Goal: Transaction & Acquisition: Download file/media

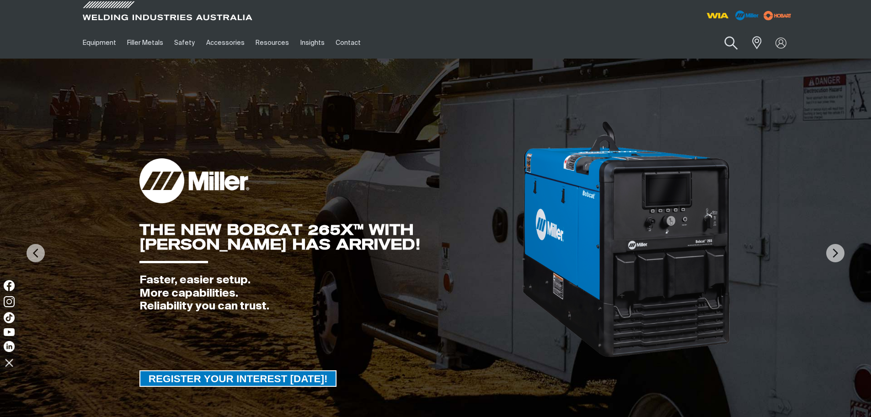
click at [742, 55] on button "Search products" at bounding box center [731, 43] width 37 height 26
click at [786, 45] on img at bounding box center [780, 42] width 13 height 13
click at [751, 64] on link "Partner Login" at bounding box center [743, 60] width 101 height 17
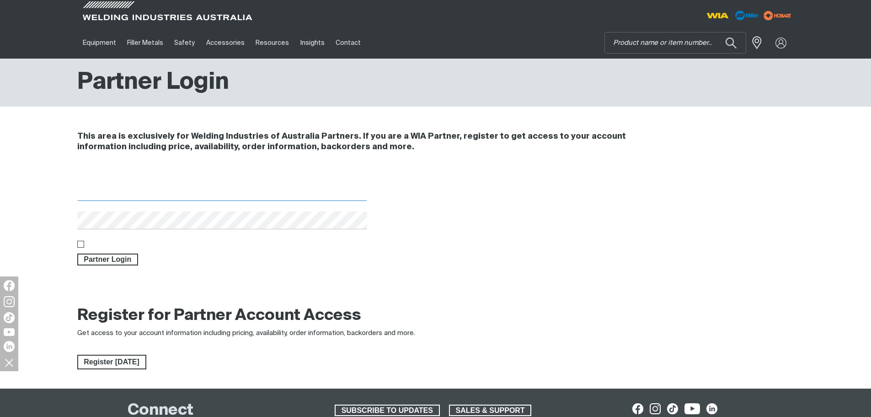
type input "[EMAIL_ADDRESS][DOMAIN_NAME]"
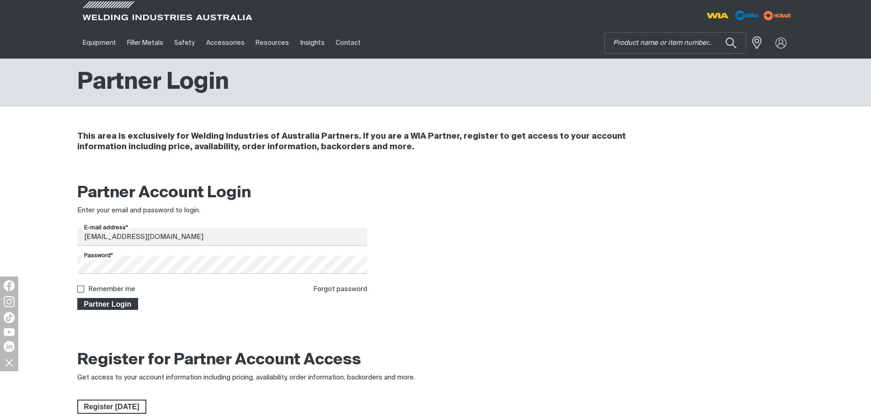
click at [96, 301] on span "Partner Login" at bounding box center [107, 304] width 59 height 12
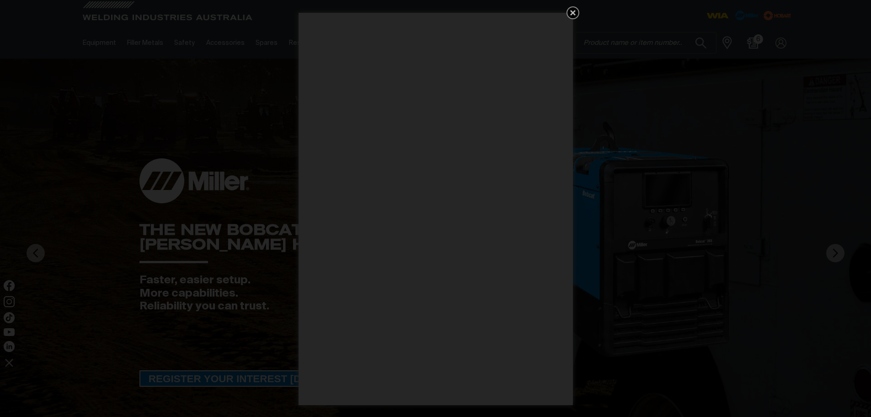
click at [570, 10] on icon "Get 5 WIA Welding Guides Free!" at bounding box center [573, 12] width 11 height 11
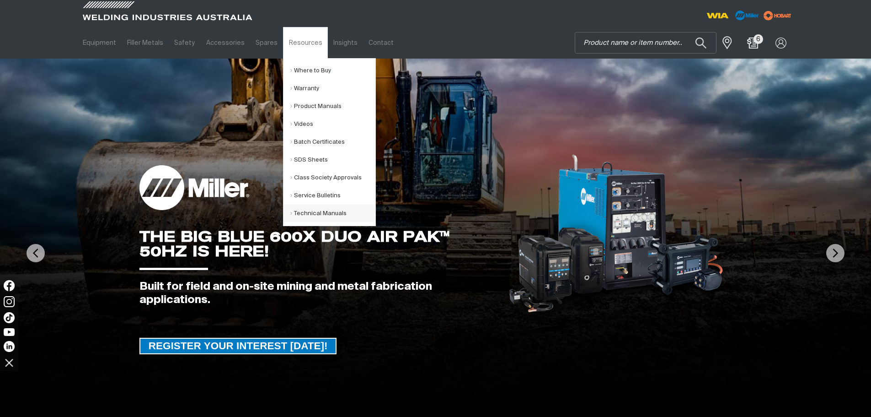
click at [297, 208] on link "Technical Manuals" at bounding box center [332, 213] width 85 height 18
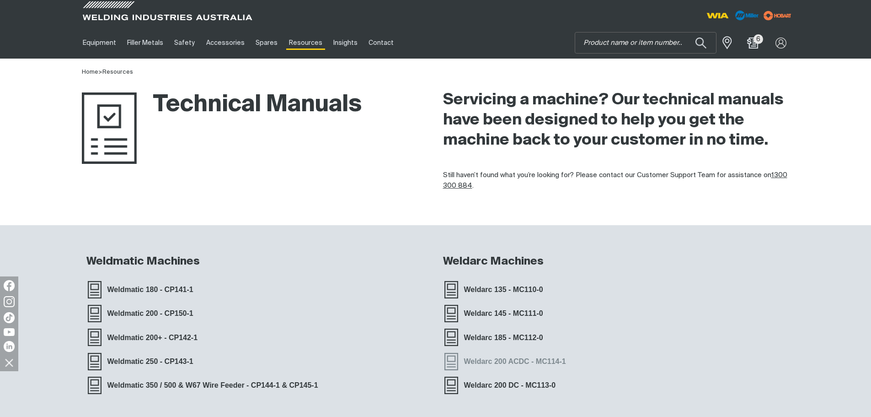
click at [491, 357] on span "Weldarc 200 ACDC - MC114-1" at bounding box center [515, 361] width 114 height 12
